Goal: Task Accomplishment & Management: Complete application form

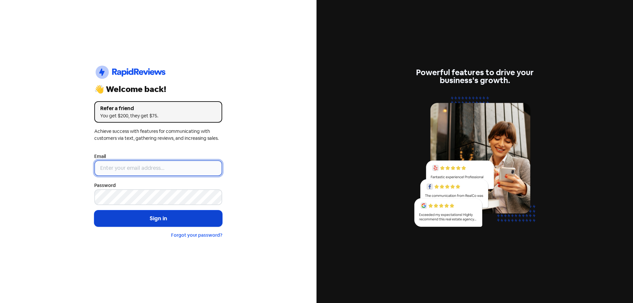
type input "[EMAIL_ADDRESS][DOMAIN_NAME]"
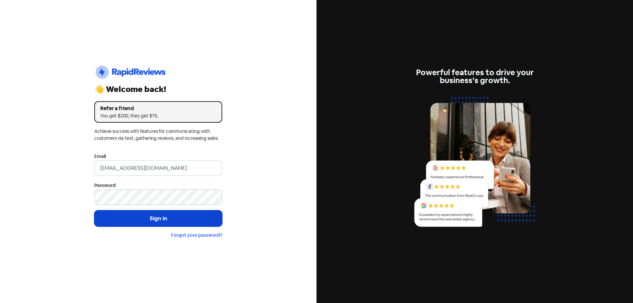
click at [171, 222] on button "Sign in" at bounding box center [158, 218] width 128 height 16
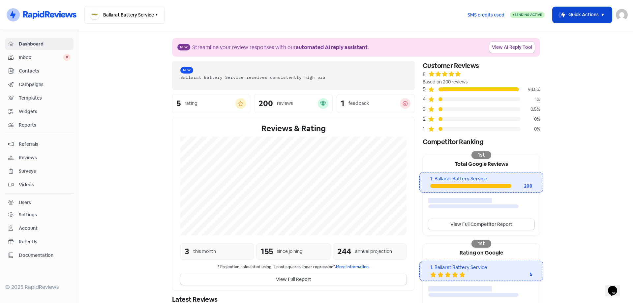
click at [584, 11] on button "Icon For Thunder-move Quick Actions" at bounding box center [581, 15] width 59 height 16
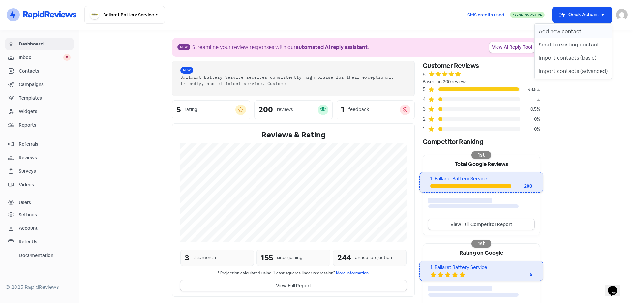
click at [561, 32] on button "Add new contact" at bounding box center [572, 31] width 77 height 13
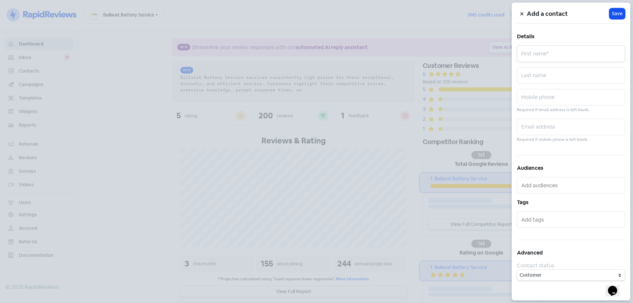
click at [537, 59] on input "text" at bounding box center [571, 53] width 108 height 16
type input "Valued Customer"
click at [538, 106] on div "Mobile phone Required if email address is left blank." at bounding box center [571, 101] width 108 height 24
click at [538, 104] on input "text" at bounding box center [571, 97] width 108 height 16
paste input "0438997407"
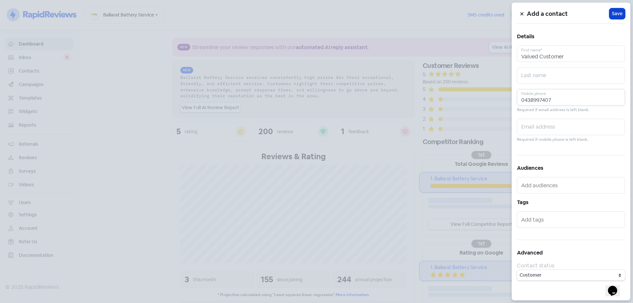
type input "0438997407"
click at [612, 13] on span "Save" at bounding box center [617, 13] width 11 height 7
